Goal: Navigation & Orientation: Find specific page/section

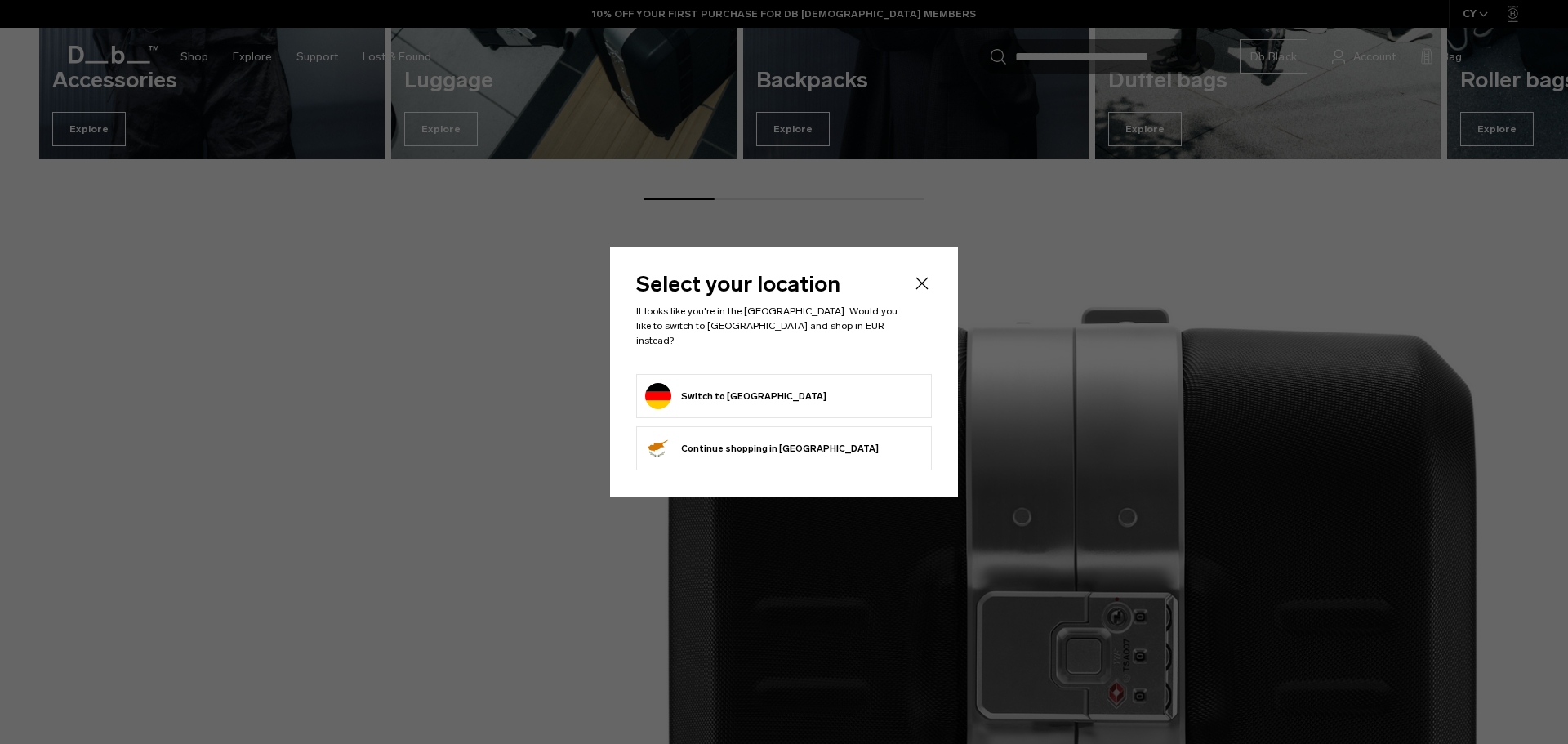
click at [788, 403] on li "Switch to Germany" at bounding box center [784, 396] width 296 height 44
click at [735, 384] on button "Switch to Germany" at bounding box center [736, 395] width 182 height 26
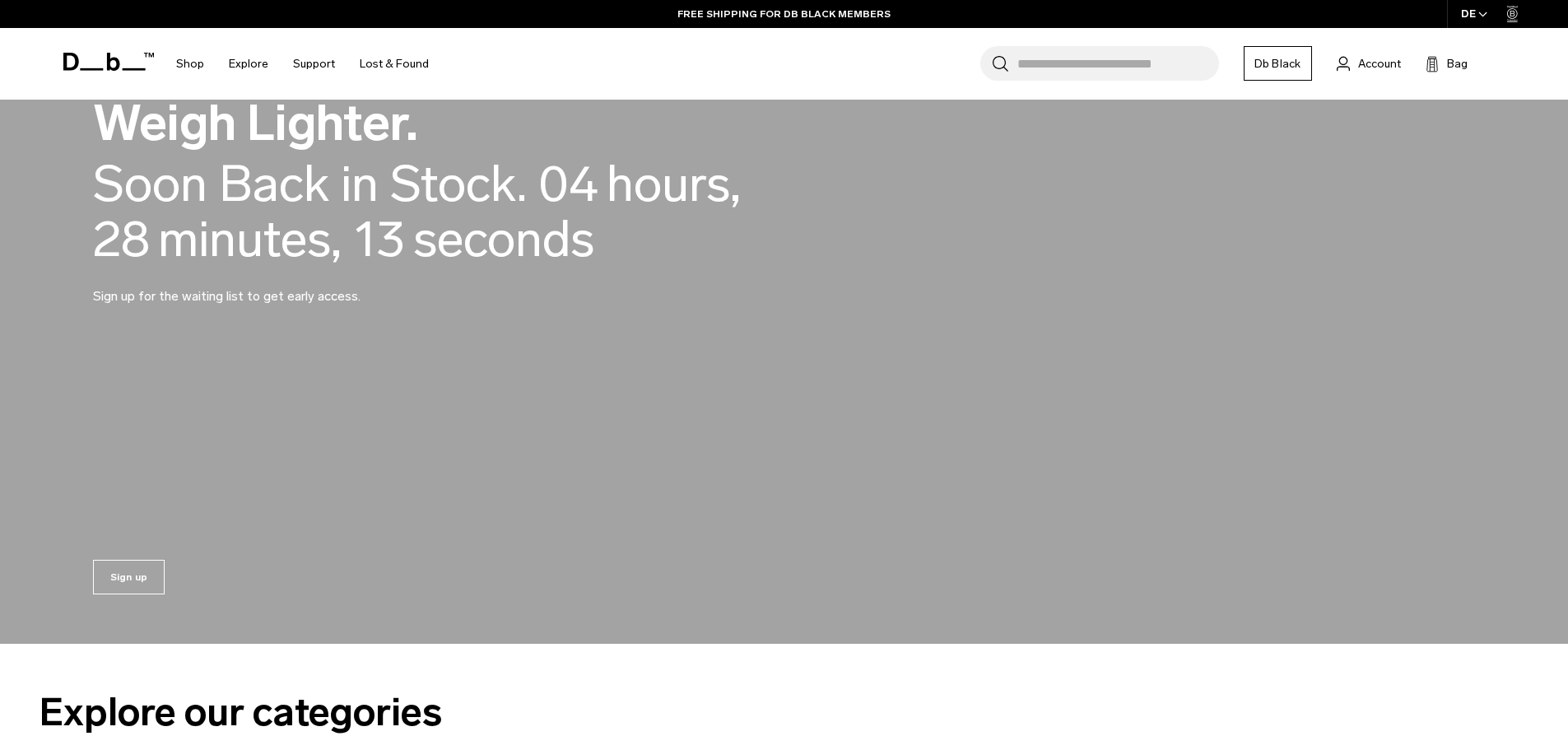
scroll to position [879, 0]
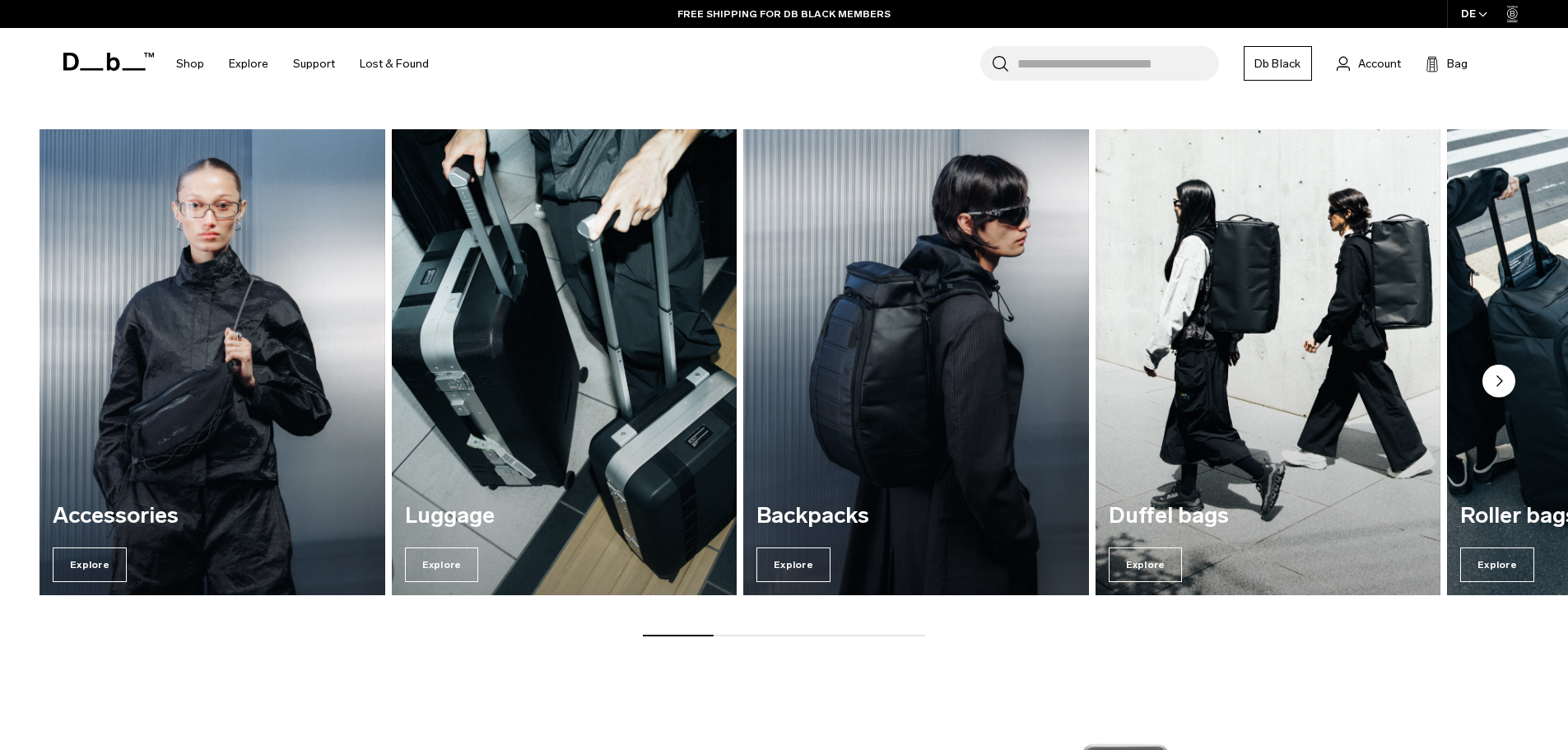
click at [527, 318] on img "2 / 7" at bounding box center [564, 361] width 356 height 480
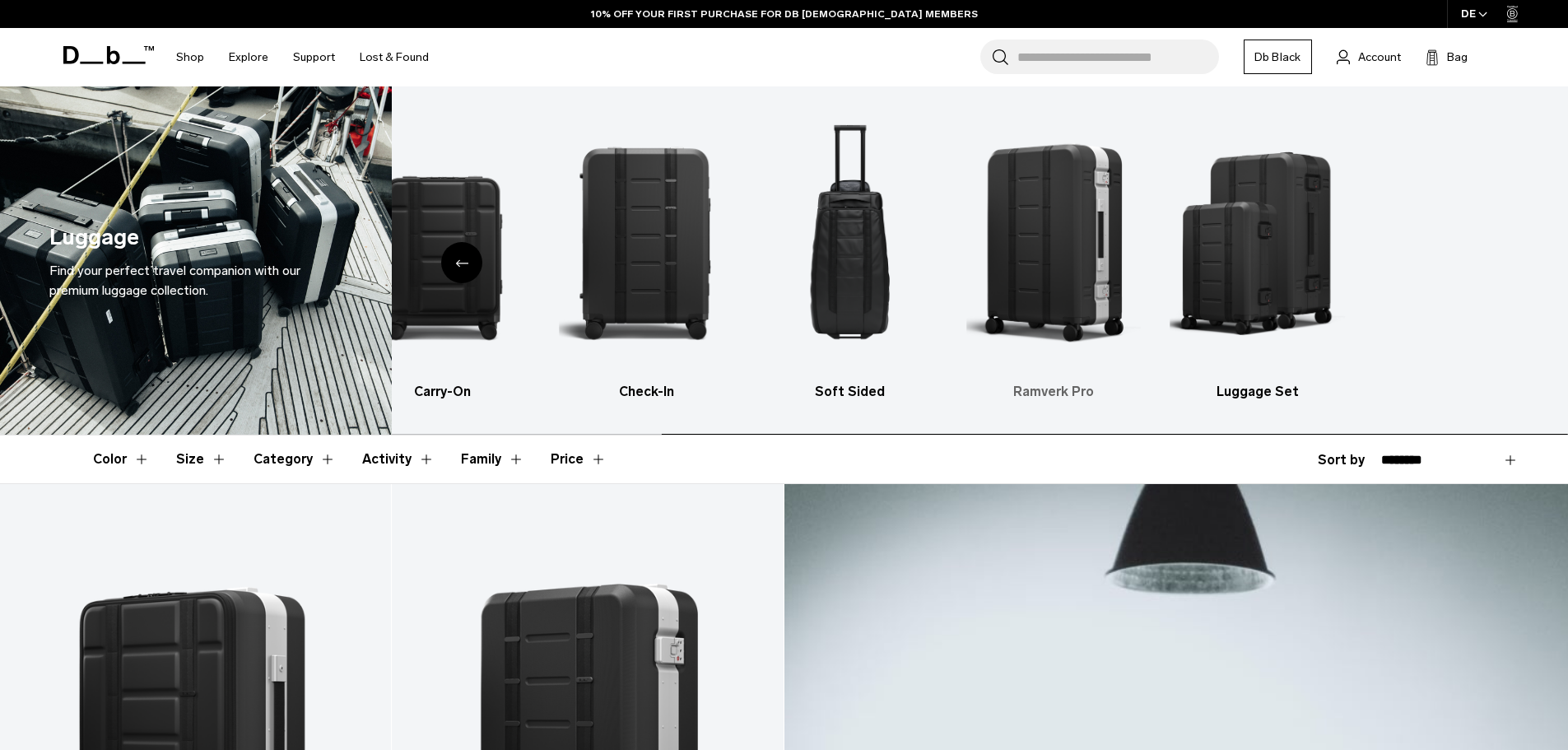
click at [725, 289] on ul "All products Carry-On Check-In Soft Sided Ramverk Pro Luggage Set" at bounding box center [723, 256] width 1144 height 291
